Goal: Task Accomplishment & Management: Use online tool/utility

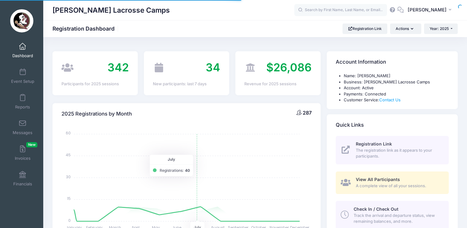
select select
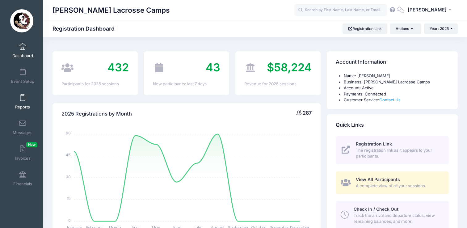
click at [24, 105] on span "Reports" at bounding box center [22, 106] width 15 height 5
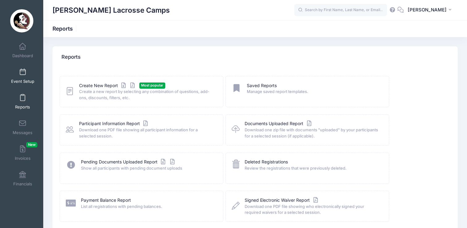
click at [23, 73] on span at bounding box center [23, 72] width 0 height 7
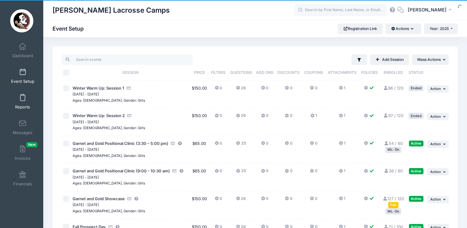
click at [23, 101] on link "Reports" at bounding box center [22, 102] width 29 height 22
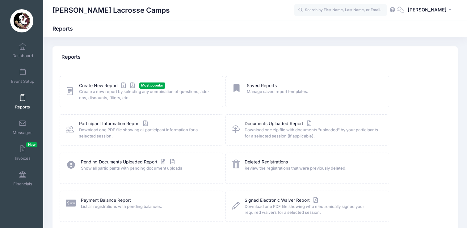
click at [72, 91] on icon at bounding box center [70, 91] width 8 height 10
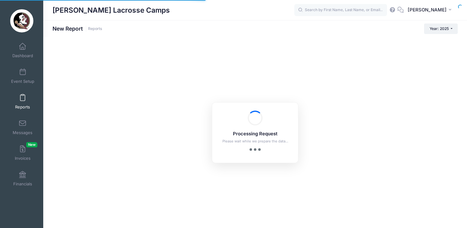
checkbox input "true"
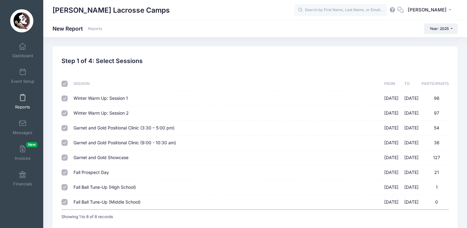
click at [65, 83] on input "checkbox" at bounding box center [64, 84] width 6 height 6
checkbox input "false"
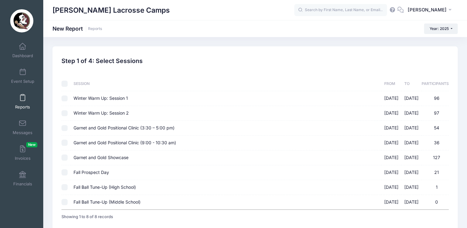
checkbox input "false"
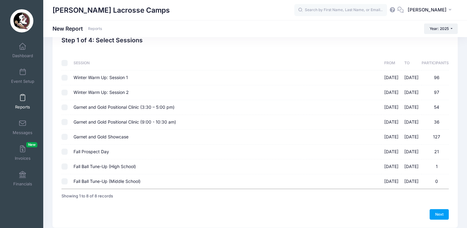
scroll to position [28, 0]
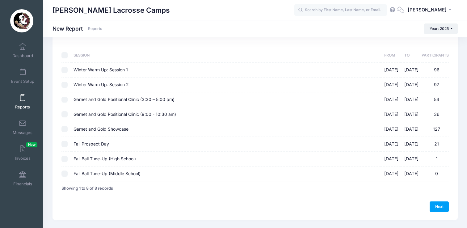
click at [62, 97] on input "Garnet and Gold Positional Clinic (3:30 – 5:00 pm) [DATE] - [DATE] 54" at bounding box center [64, 100] width 6 height 6
checkbox input "true"
click at [62, 111] on td at bounding box center [65, 114] width 9 height 15
click at [65, 114] on input "Garnet and Gold Positional Clinic (9:00 - 10:30 am) [DATE] - [DATE] 36" at bounding box center [64, 114] width 6 height 6
checkbox input "true"
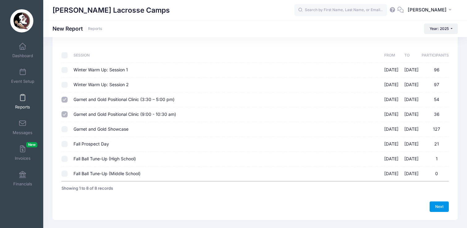
click at [441, 207] on link "Next" at bounding box center [439, 206] width 19 height 11
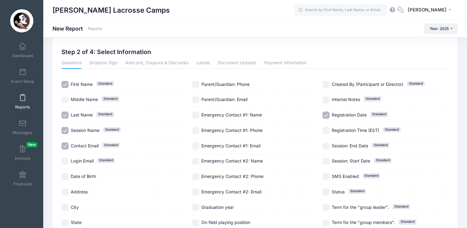
scroll to position [6, 0]
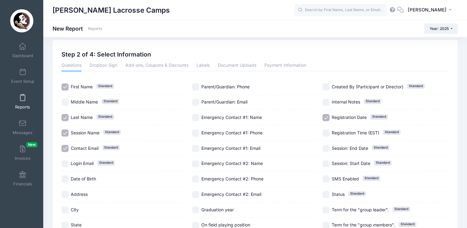
click at [64, 149] on input "Contact Email Standard" at bounding box center [64, 148] width 7 height 7
checkbox input "false"
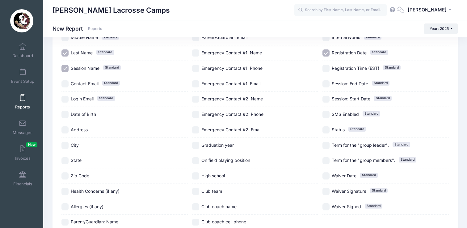
scroll to position [80, 0]
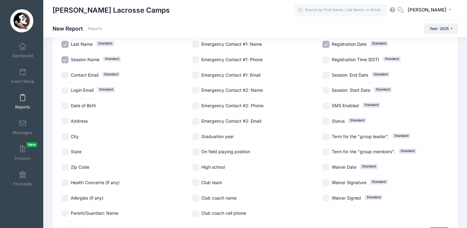
click at [197, 184] on input "Club team" at bounding box center [195, 182] width 7 height 7
checkbox input "true"
click at [196, 137] on input "Graduation year" at bounding box center [195, 136] width 7 height 7
checkbox input "true"
click at [196, 149] on input "On field playing position" at bounding box center [195, 152] width 7 height 7
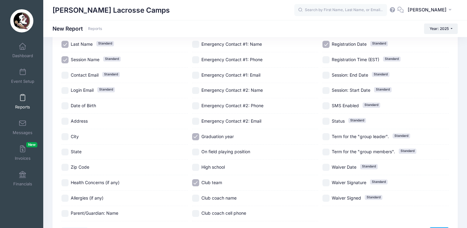
checkbox input "true"
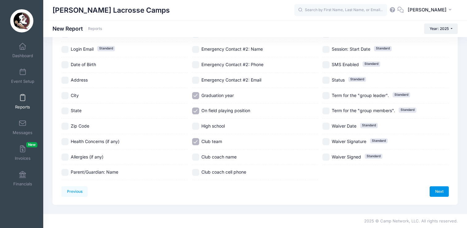
click at [438, 194] on link "Next" at bounding box center [439, 191] width 19 height 11
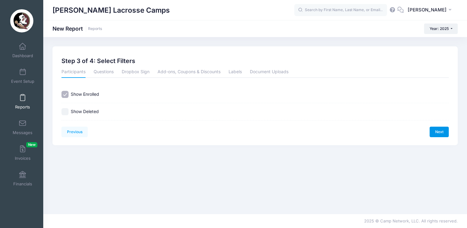
click at [441, 132] on link "Next" at bounding box center [439, 132] width 19 height 11
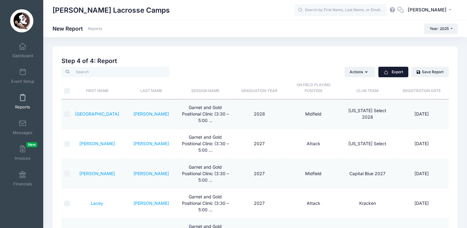
click at [389, 70] on button "Export" at bounding box center [393, 72] width 30 height 11
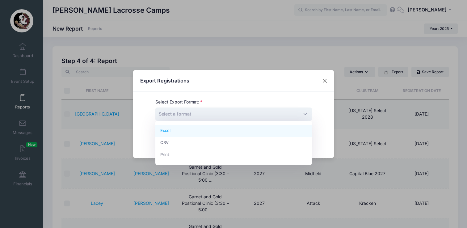
click at [252, 115] on span "Select a format" at bounding box center [233, 113] width 157 height 13
select select "excel"
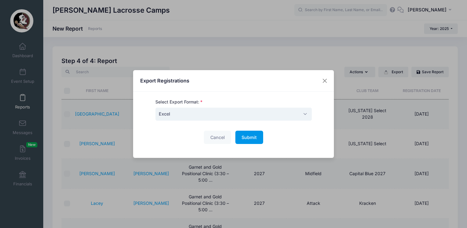
click at [249, 140] on span "Submit" at bounding box center [249, 137] width 15 height 5
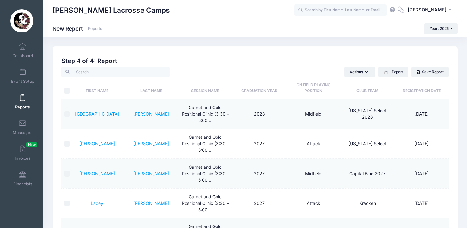
click at [385, 5] on input "text" at bounding box center [340, 10] width 93 height 12
